Goal: Information Seeking & Learning: Learn about a topic

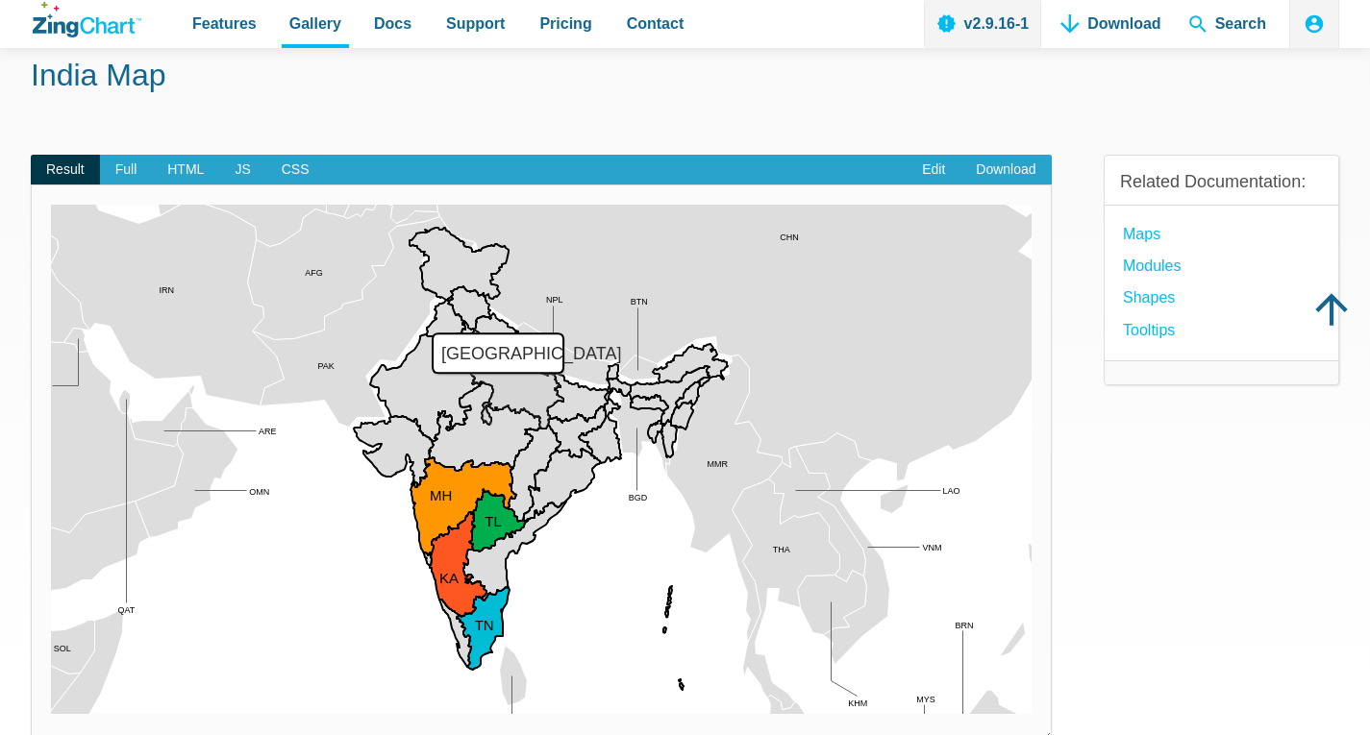
scroll to position [192, 0]
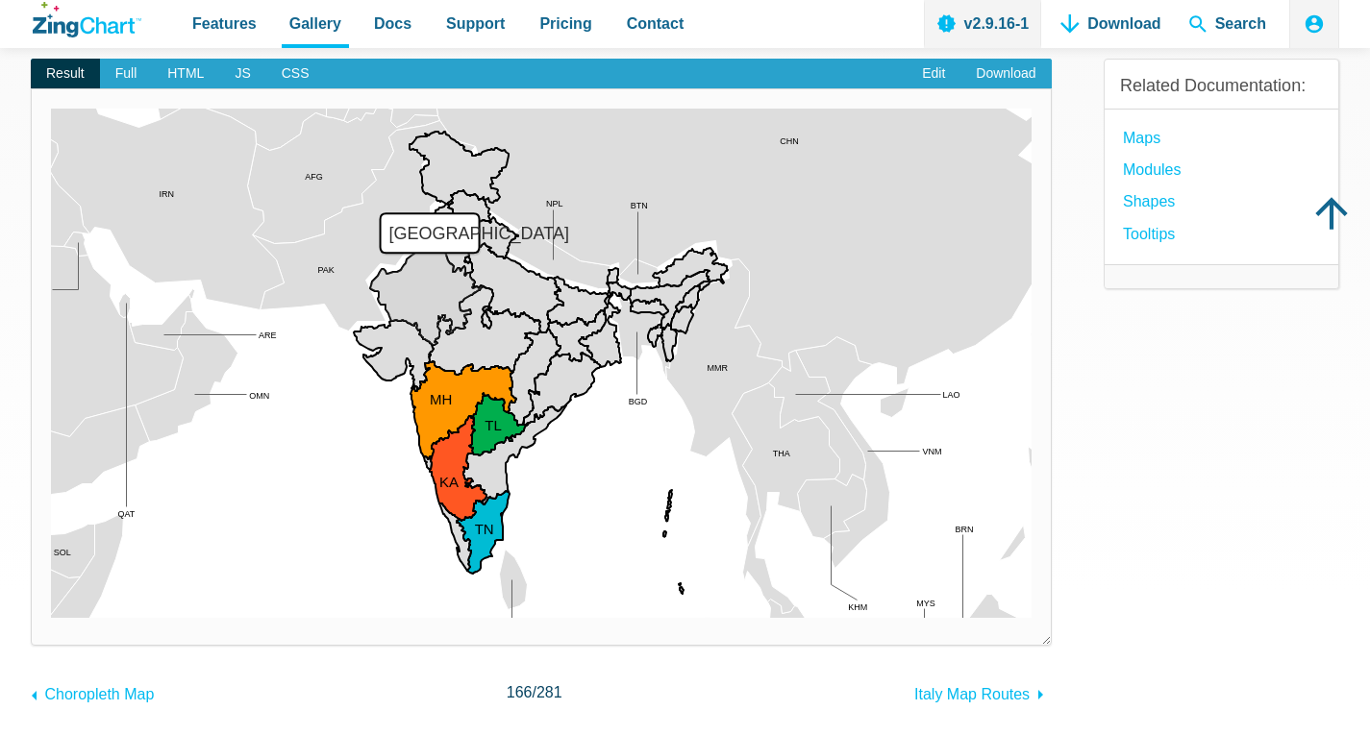
click at [51, 618] on area "Rajasthan" at bounding box center [51, 618] width 0 height 0
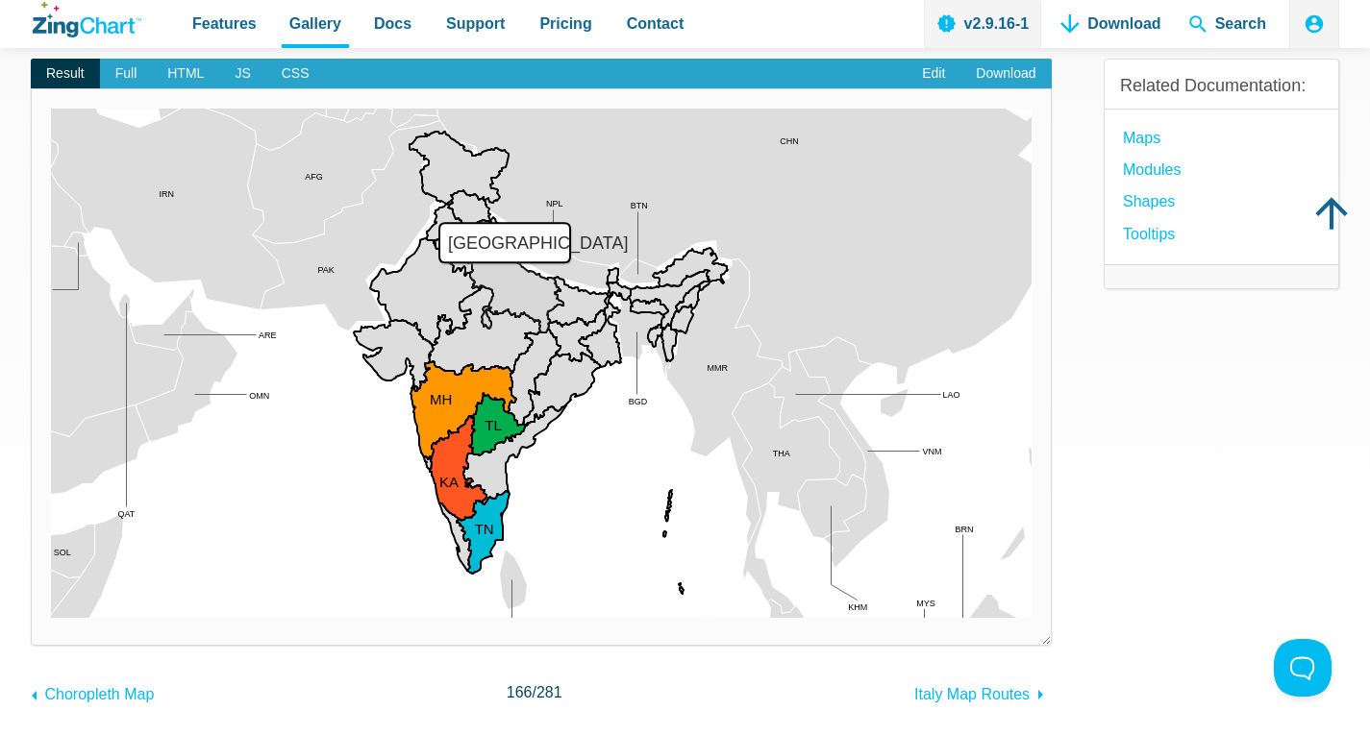
click at [51, 618] on area "Uttar Pradesh" at bounding box center [51, 618] width 0 height 0
click at [125, 67] on span "Full" at bounding box center [126, 74] width 53 height 31
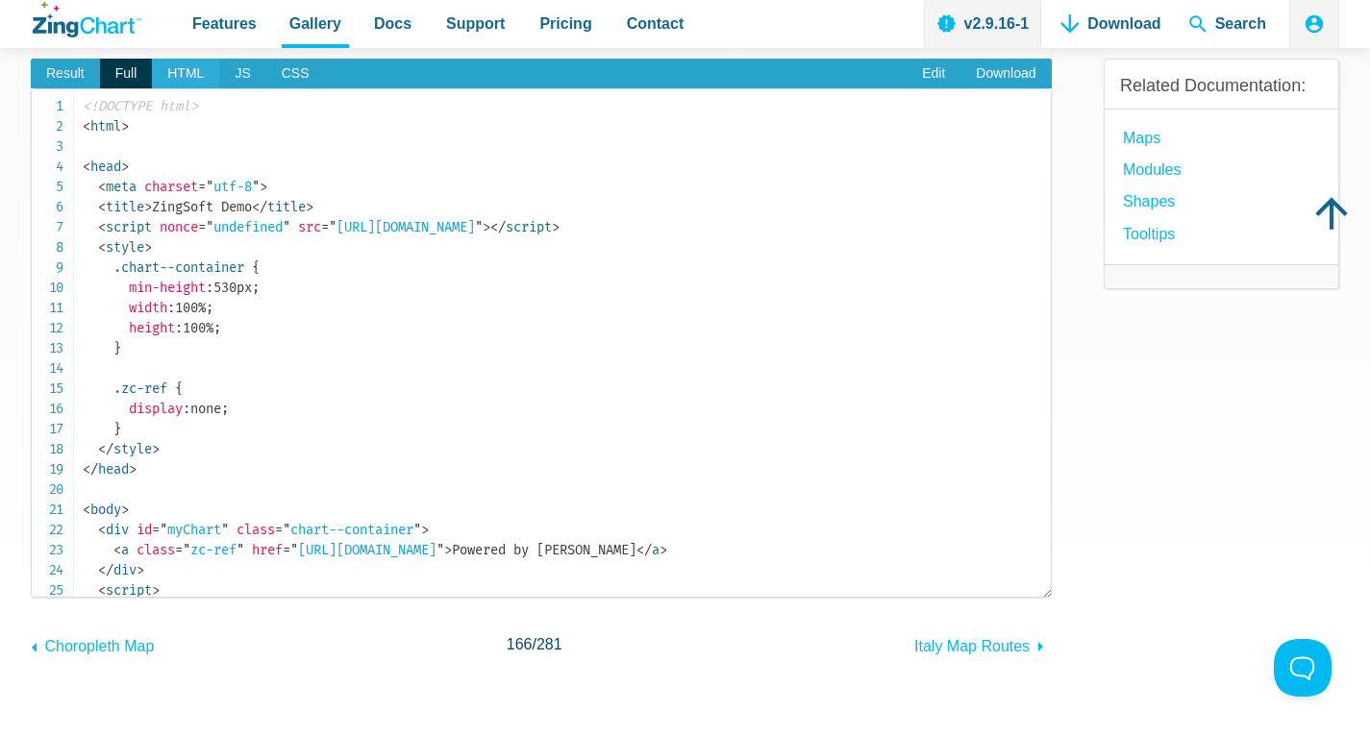
click at [193, 77] on span "HTML" at bounding box center [185, 74] width 67 height 31
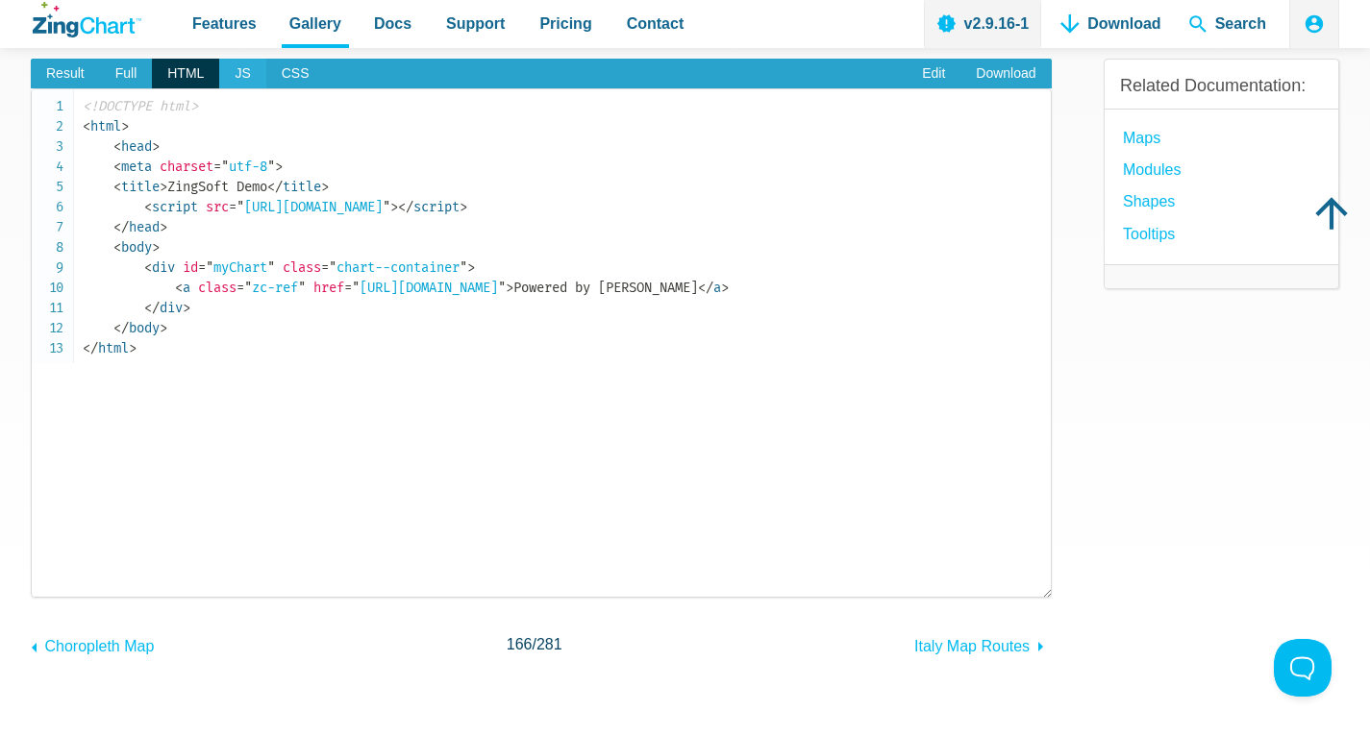
click at [230, 77] on span "JS" at bounding box center [242, 74] width 46 height 31
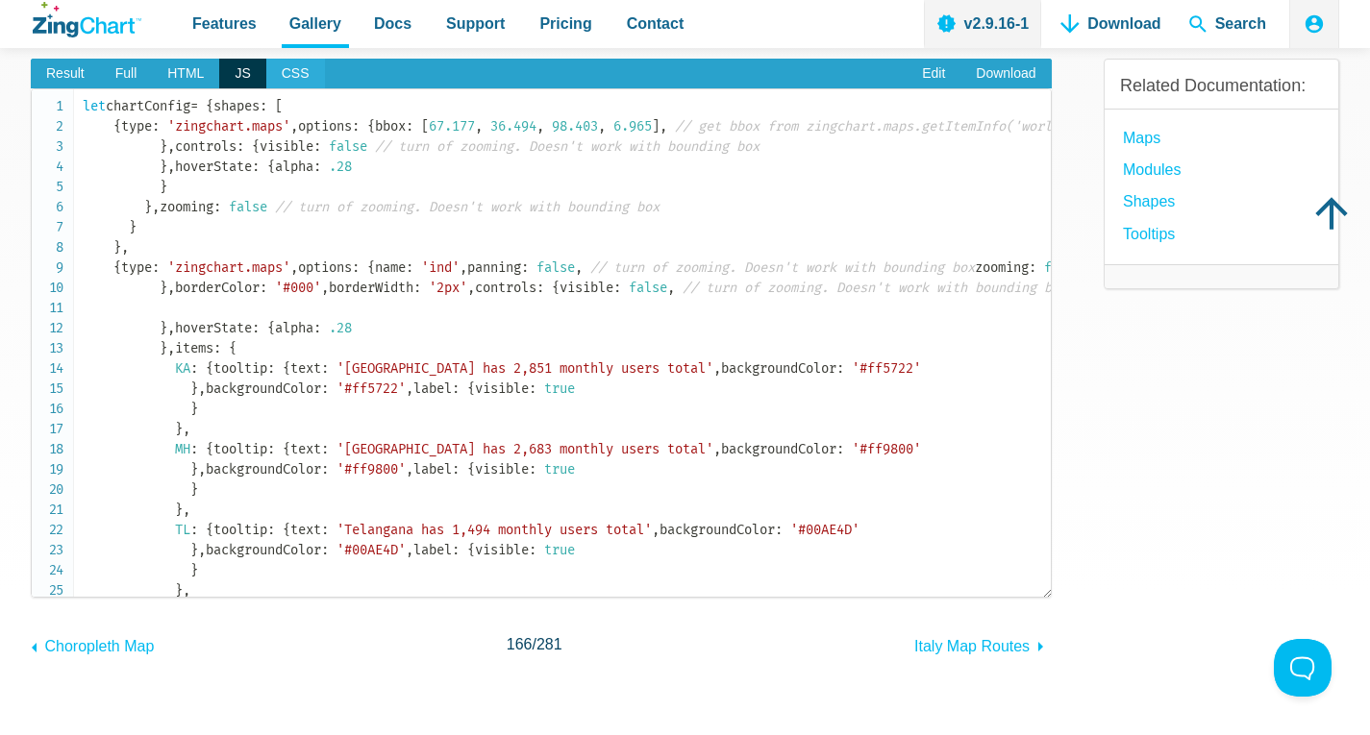
click at [289, 75] on span "CSS" at bounding box center [295, 74] width 59 height 31
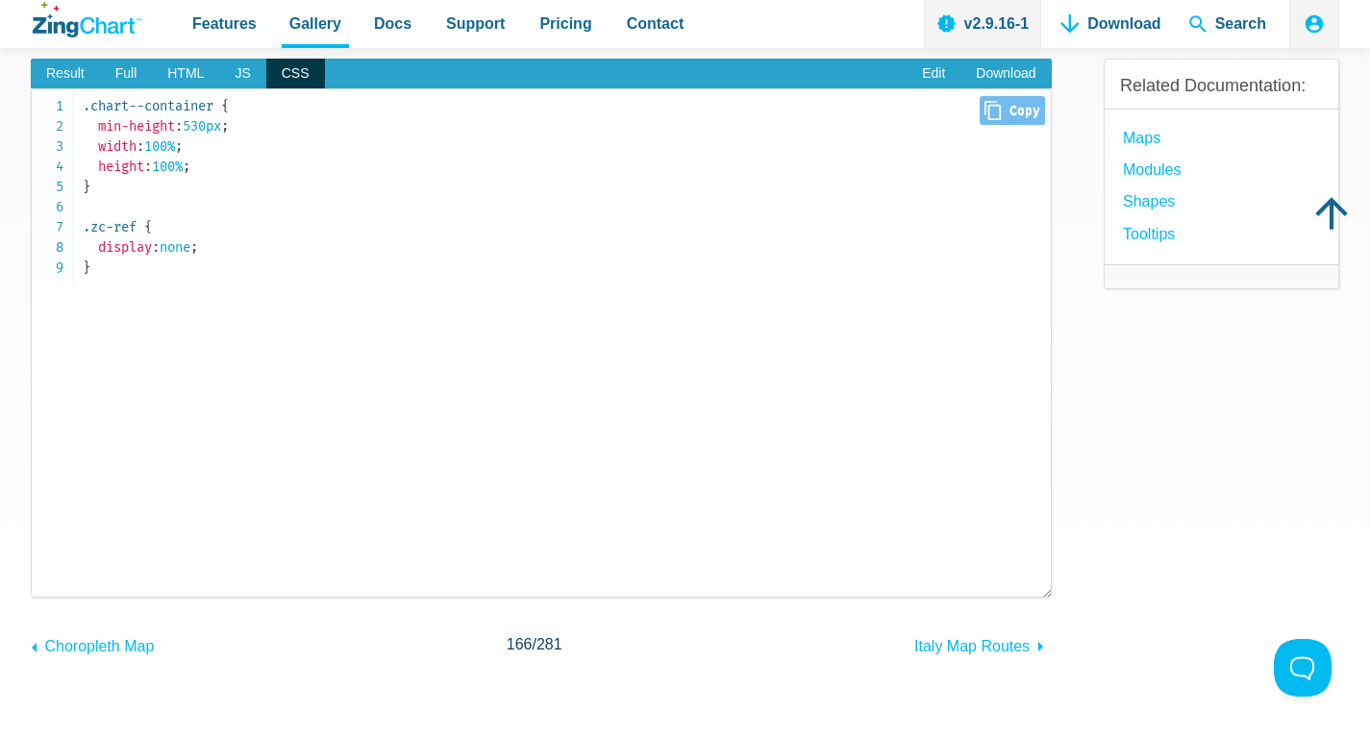
click at [228, 152] on code ".chart--container { min-height : 530px ; width : 100% ; height : 100% ; } .zc-r…" at bounding box center [567, 187] width 968 height 182
click at [220, 68] on span "JS" at bounding box center [242, 74] width 46 height 31
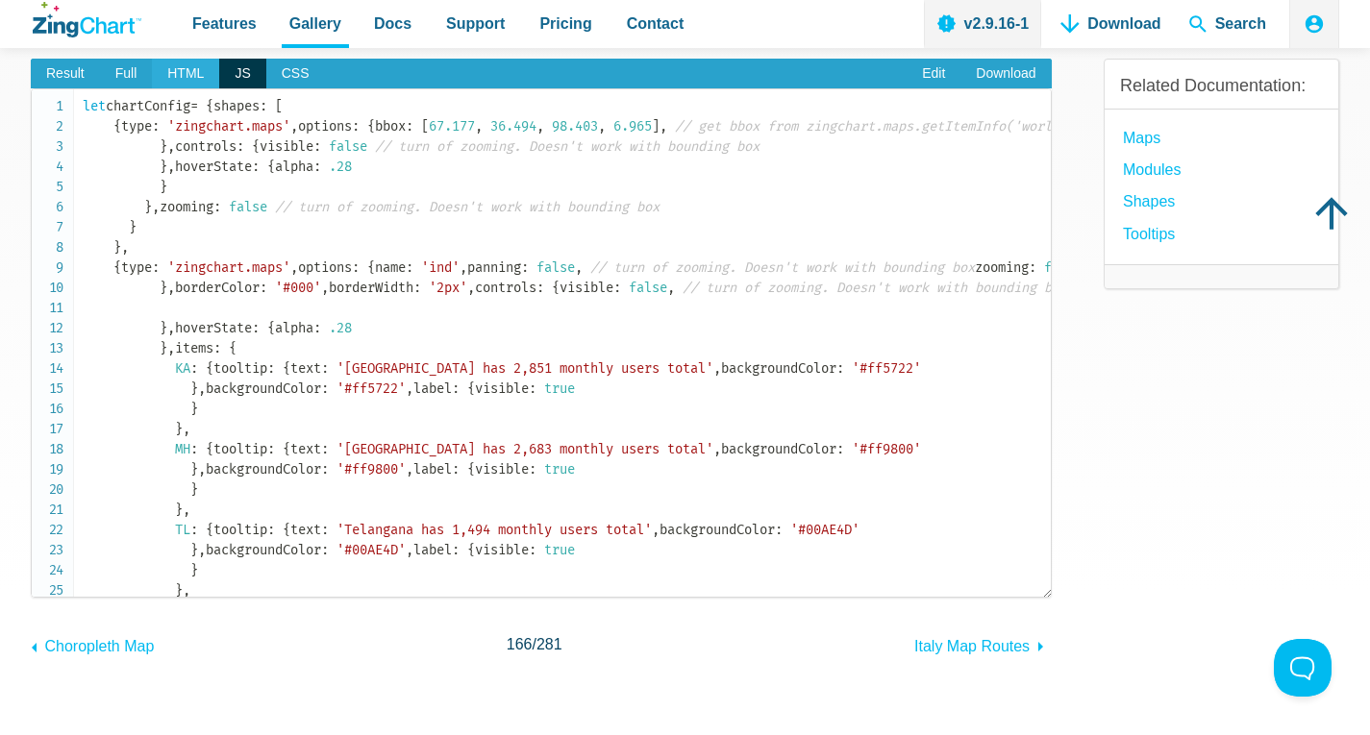
click at [174, 75] on span "HTML" at bounding box center [185, 74] width 67 height 31
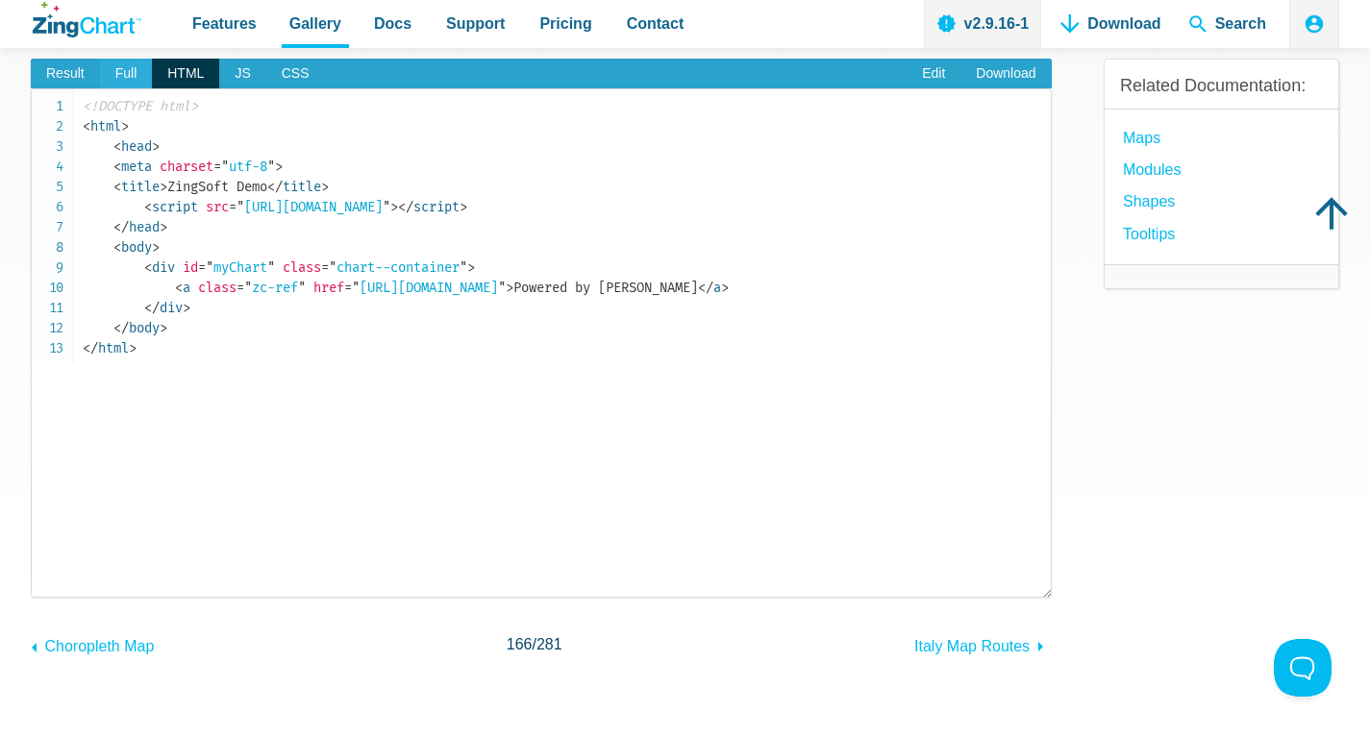
click at [119, 75] on span "Full" at bounding box center [126, 74] width 53 height 31
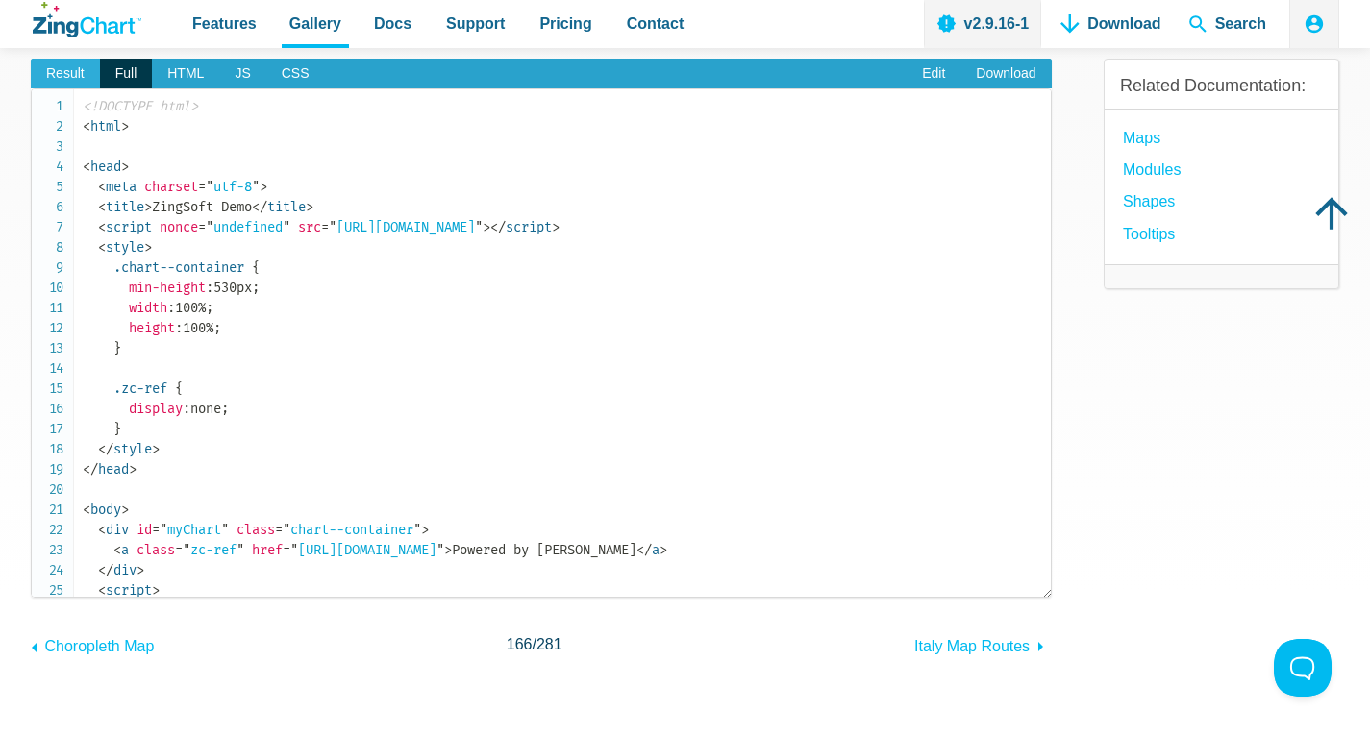
click at [73, 82] on span "Result" at bounding box center [65, 74] width 69 height 31
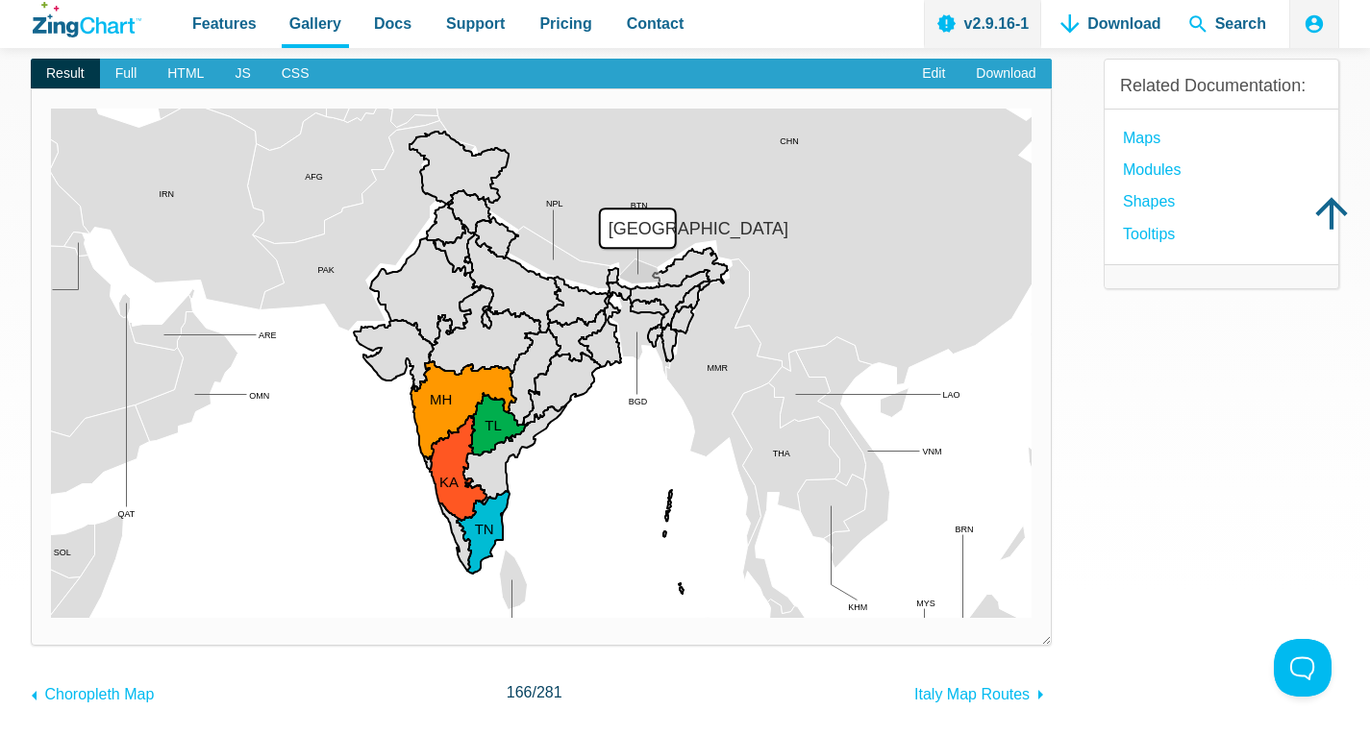
click at [51, 618] on area "Bhutan" at bounding box center [51, 618] width 0 height 0
click at [51, 618] on area "Nepal" at bounding box center [51, 618] width 0 height 0
click at [51, 618] on area "Bhutan" at bounding box center [51, 618] width 0 height 0
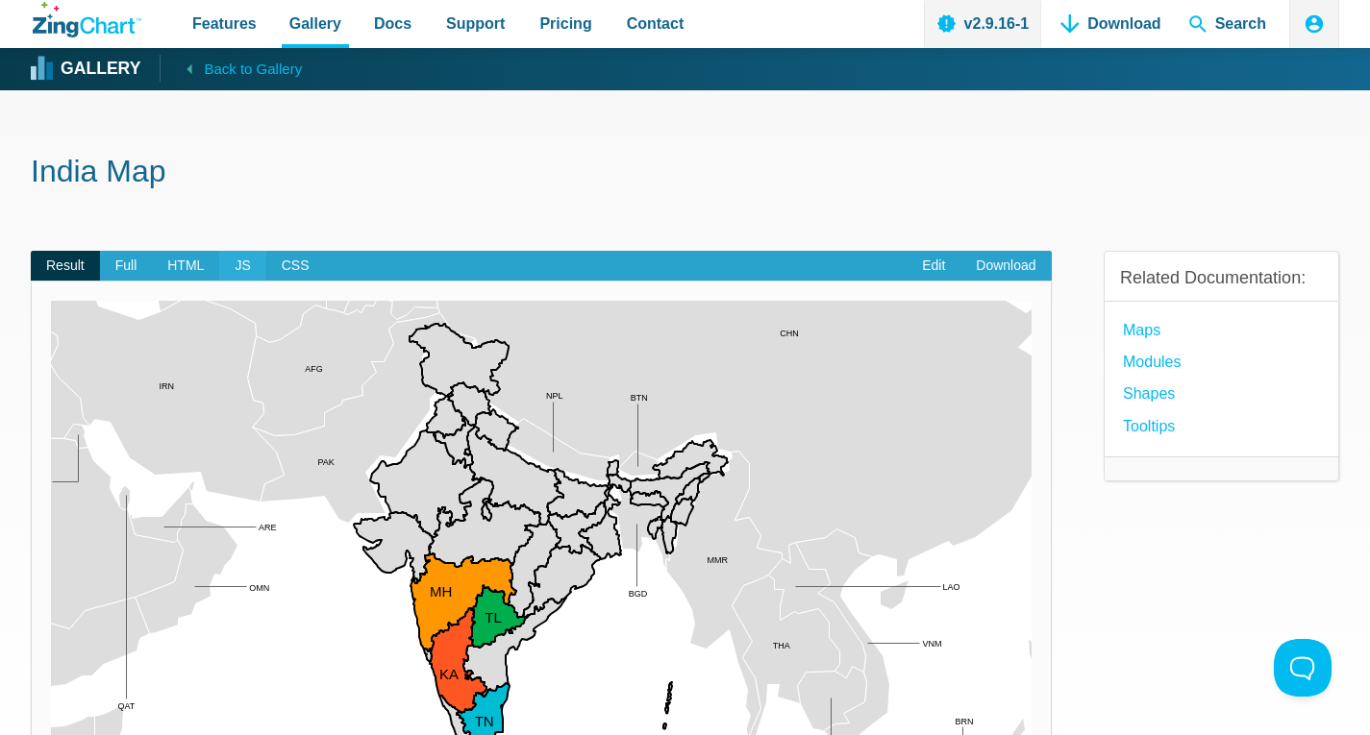
click at [237, 262] on span "JS" at bounding box center [242, 266] width 46 height 31
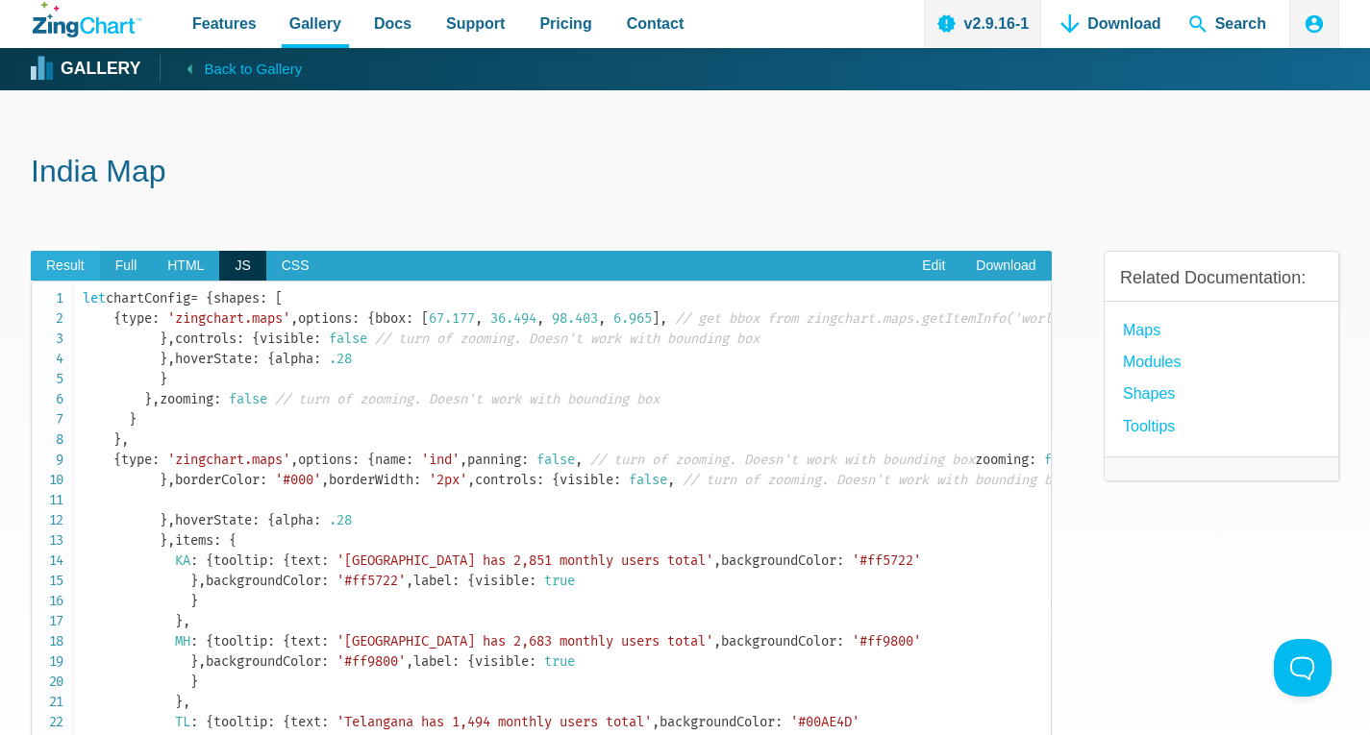
click at [67, 274] on span "Result" at bounding box center [65, 266] width 69 height 31
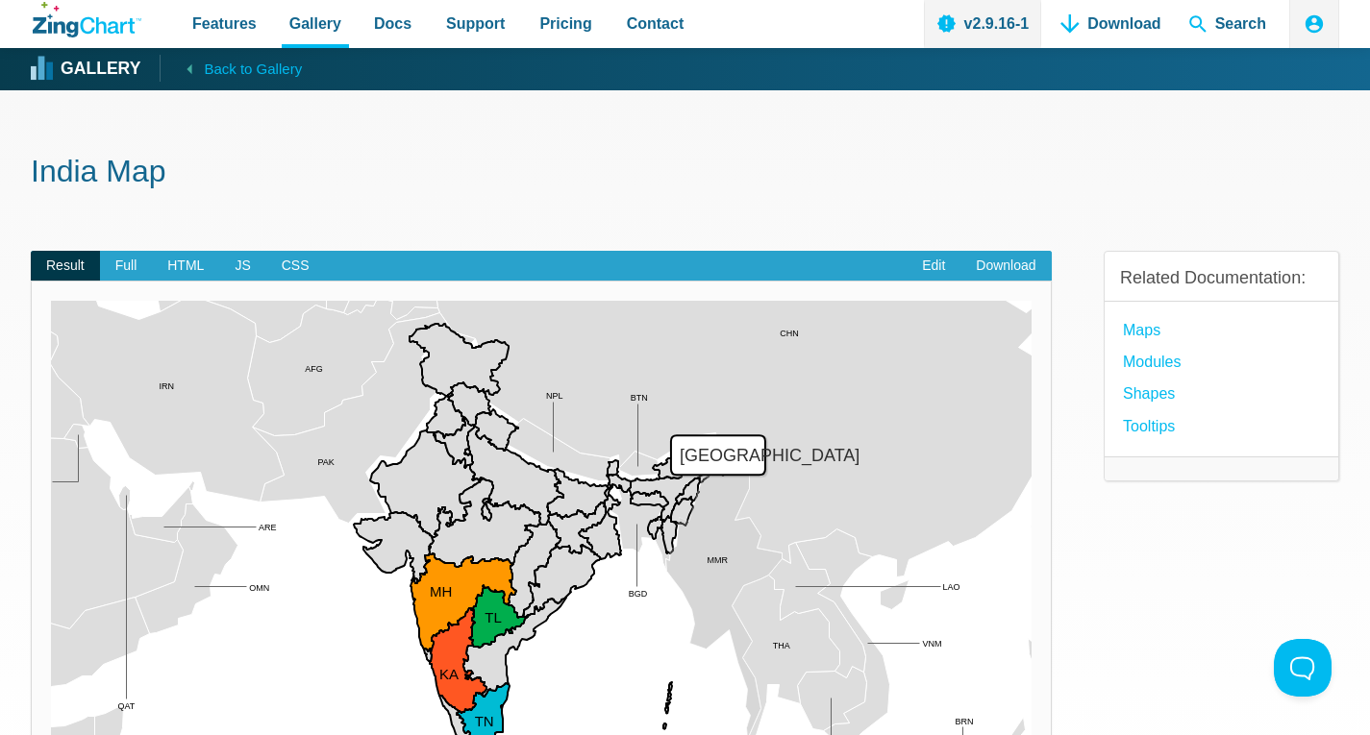
scroll to position [192, 0]
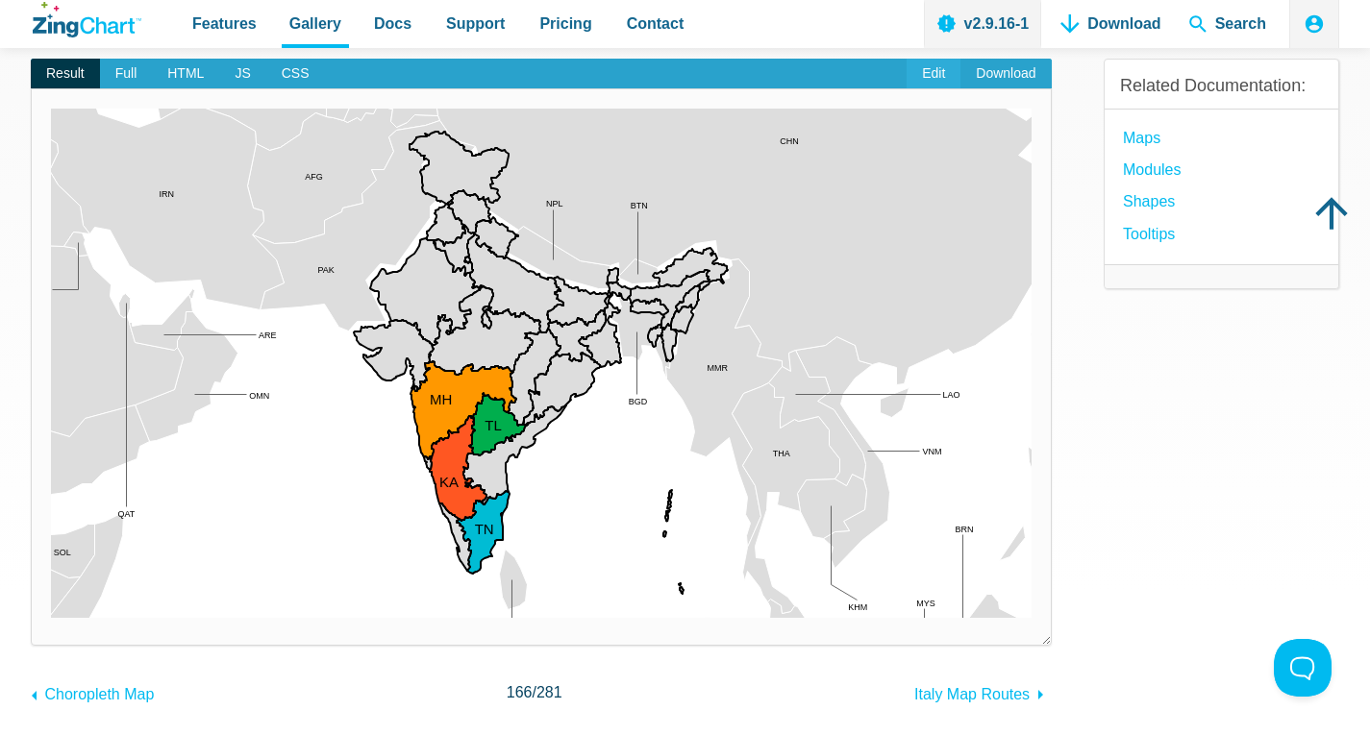
click at [942, 64] on link "Edit" at bounding box center [933, 74] width 54 height 31
